Goal: Share content: Share content

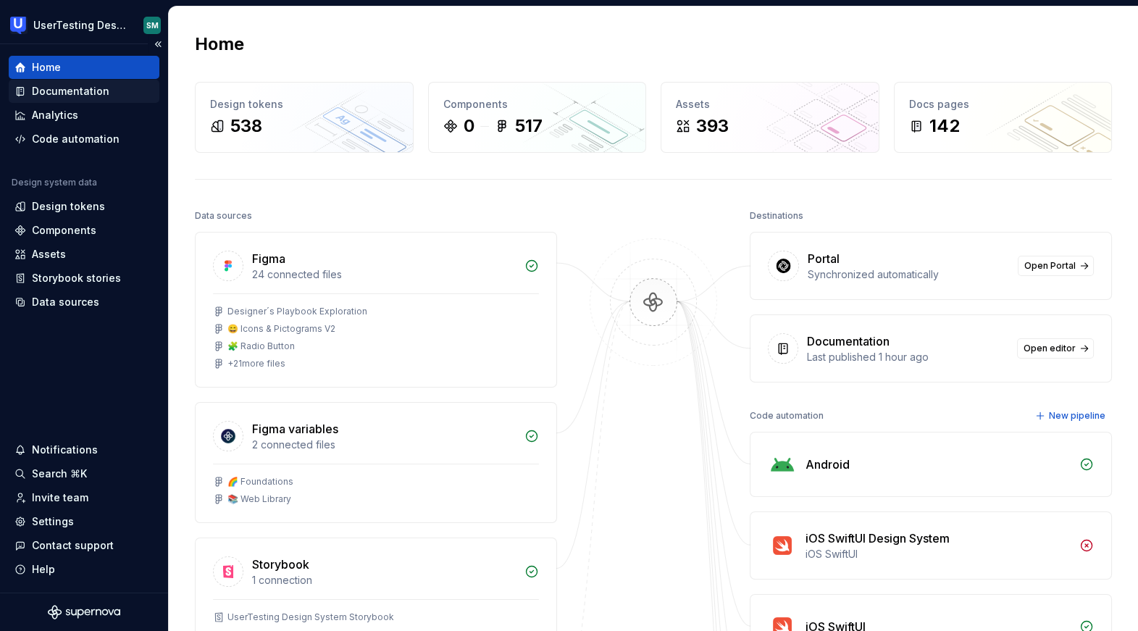
click at [83, 86] on div "Documentation" at bounding box center [71, 91] width 78 height 14
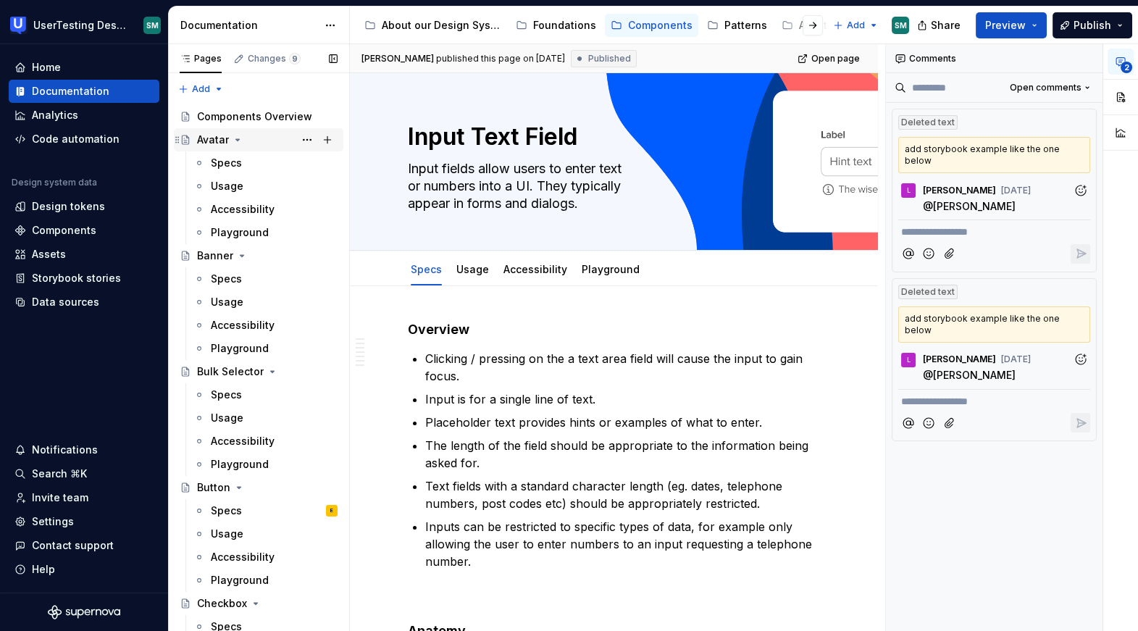
click at [216, 146] on div "Avatar" at bounding box center [213, 140] width 32 height 14
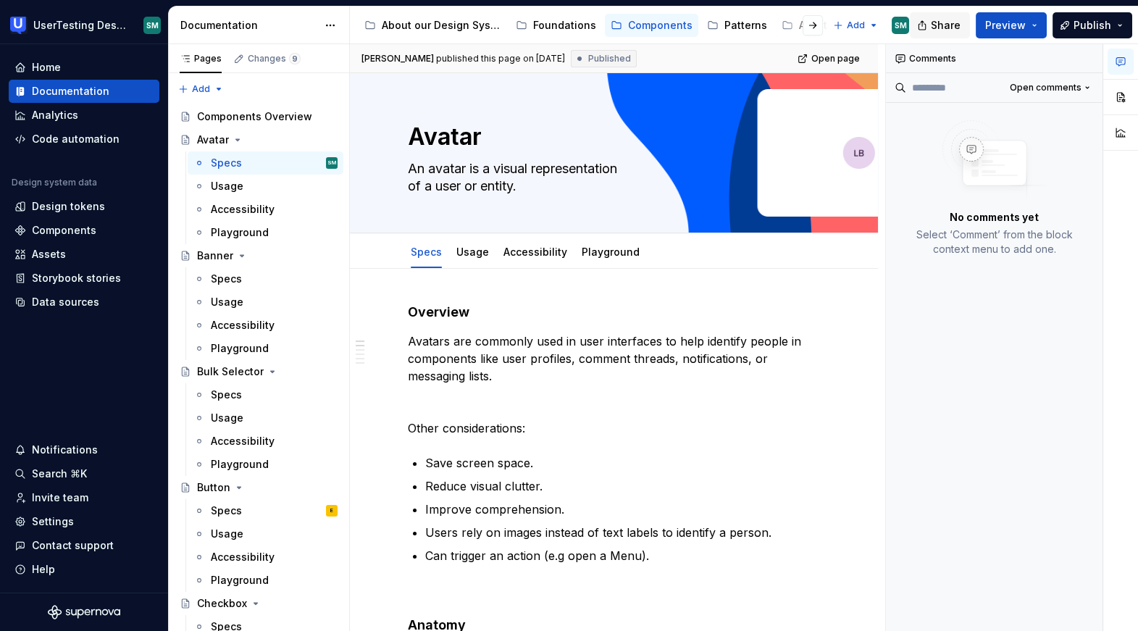
click at [967, 29] on button "Share" at bounding box center [940, 25] width 60 height 26
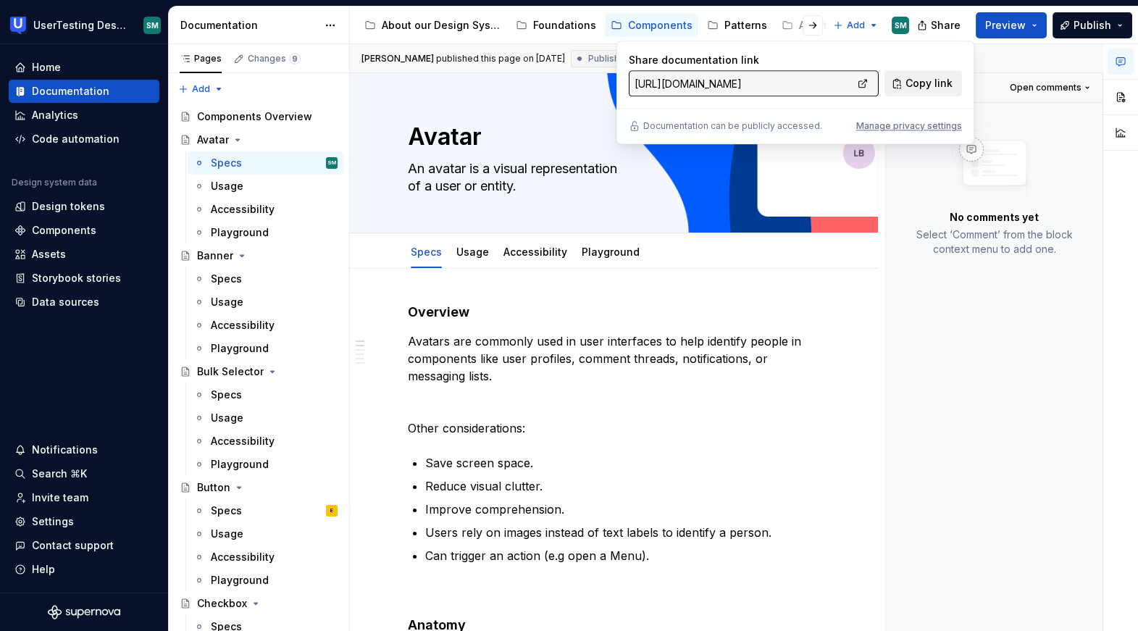
click at [926, 78] on span "Copy link" at bounding box center [929, 83] width 47 height 14
type textarea "*"
